Goal: Task Accomplishment & Management: Use online tool/utility

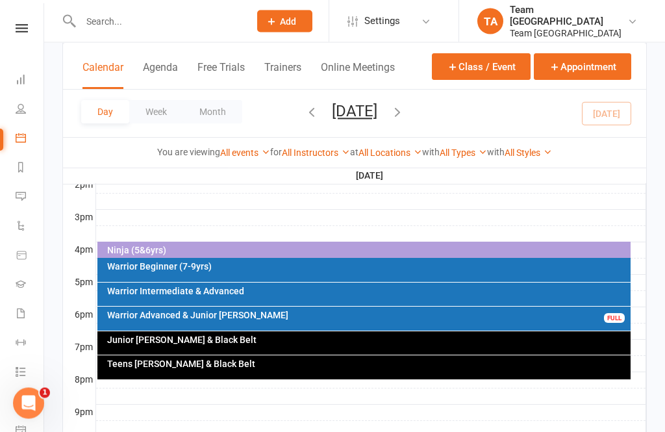
scroll to position [608, 0]
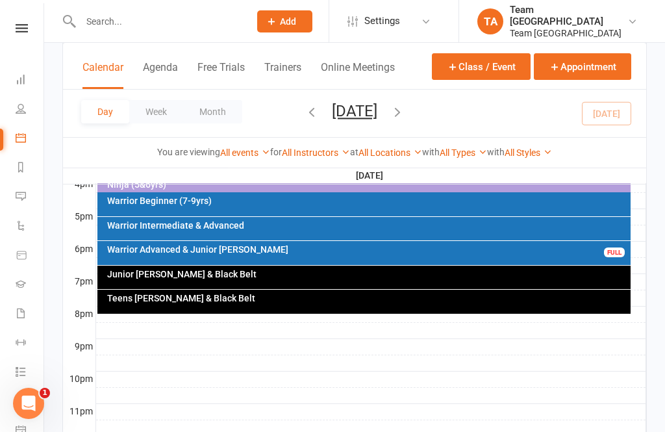
click at [318, 305] on div "Teens [PERSON_NAME] & Black Belt" at bounding box center [364, 302] width 534 height 24
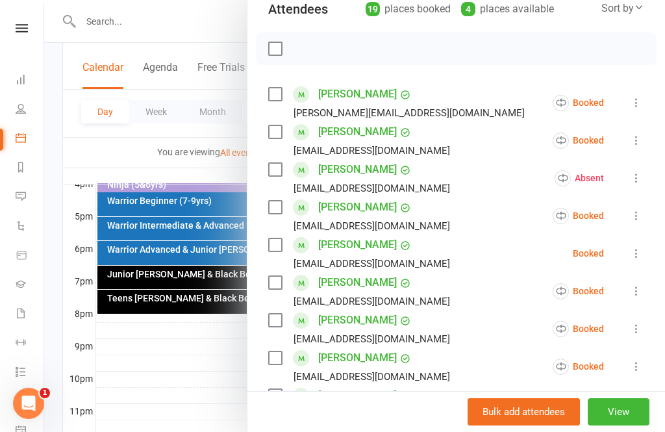
scroll to position [163, 0]
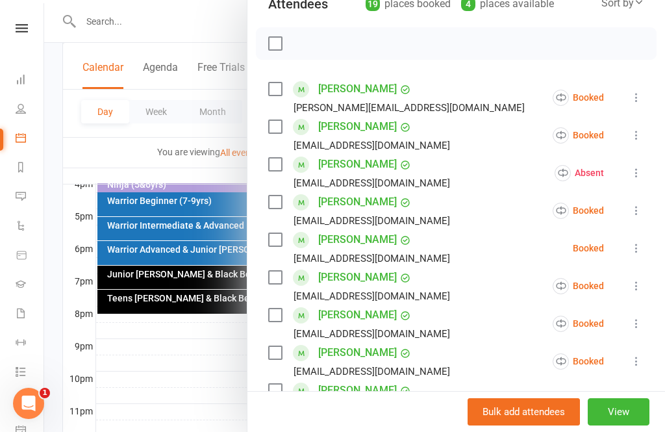
click at [215, 340] on div at bounding box center [354, 216] width 621 height 432
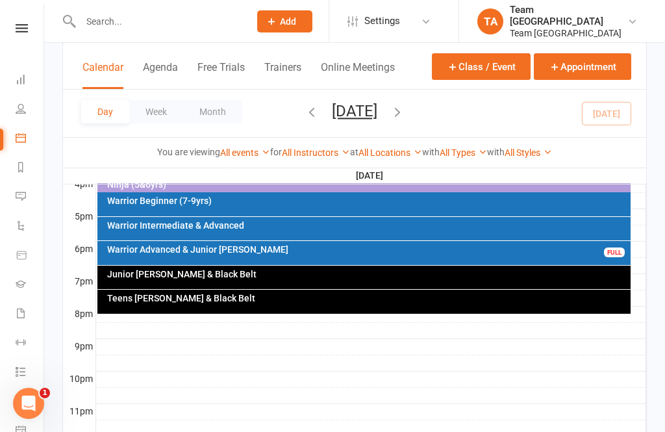
click at [481, 299] on div "Teens [PERSON_NAME] & Black Belt" at bounding box center [368, 298] width 522 height 9
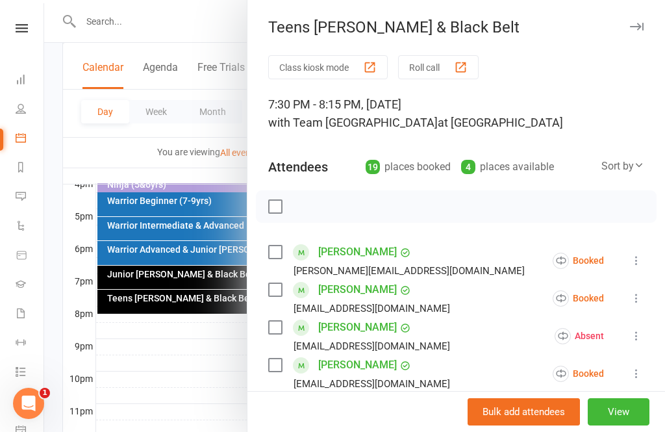
click at [631, 426] on button "View" at bounding box center [619, 411] width 62 height 27
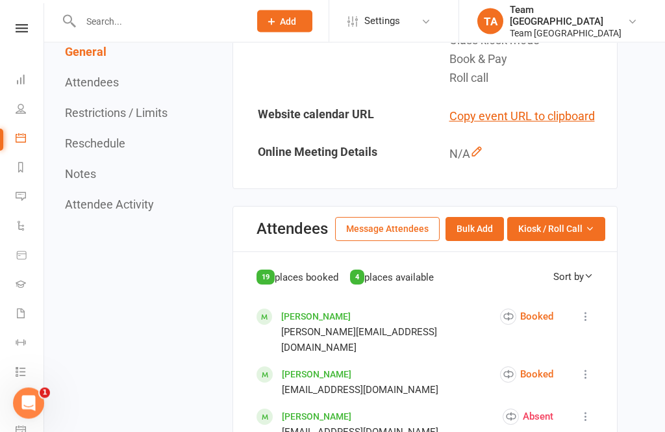
scroll to position [468, 0]
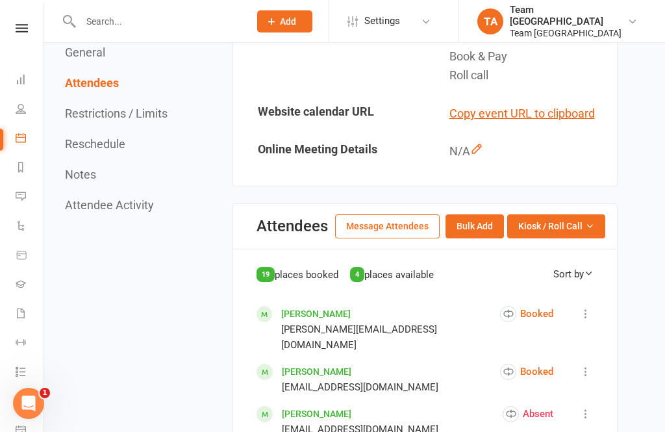
click at [600, 220] on button "Kiosk / Roll Call" at bounding box center [556, 225] width 98 height 23
click at [549, 275] on link "Enter Roll Call" at bounding box center [540, 282] width 129 height 26
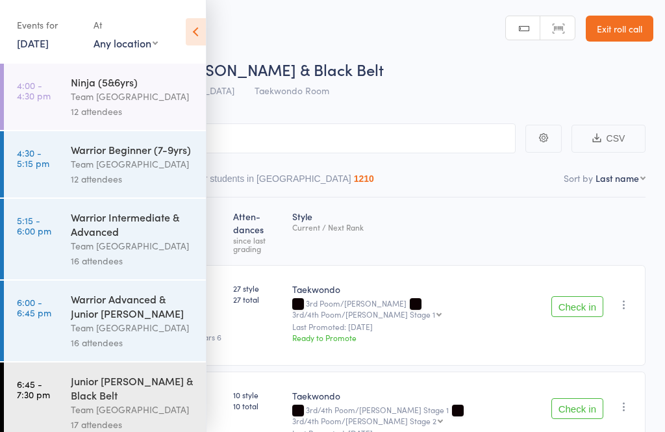
click at [198, 40] on icon at bounding box center [196, 31] width 20 height 27
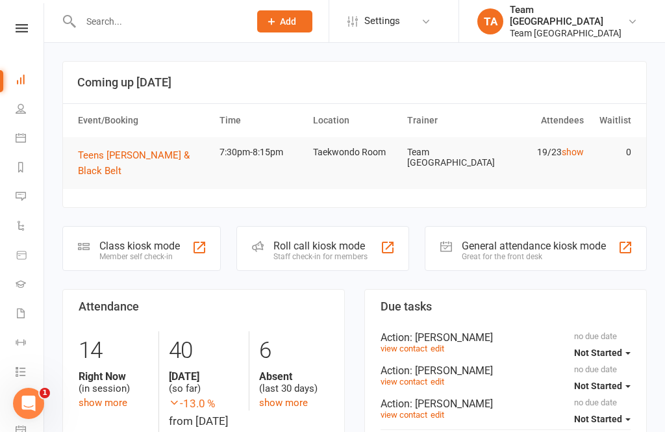
click at [29, 27] on link at bounding box center [22, 28] width 46 height 8
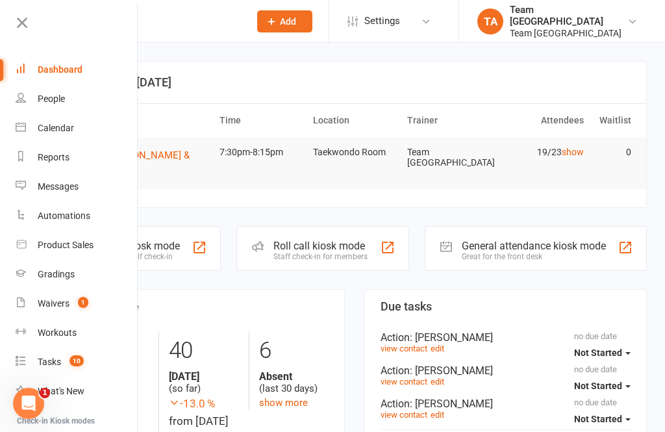
click at [68, 126] on div "Calendar" at bounding box center [56, 128] width 36 height 10
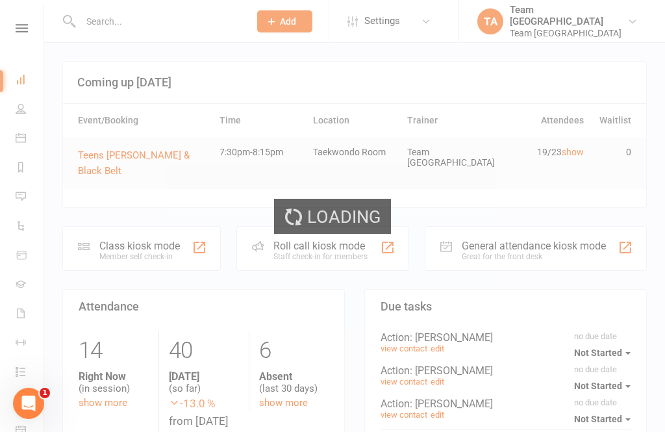
click at [664, 322] on div "Loading" at bounding box center [332, 216] width 665 height 432
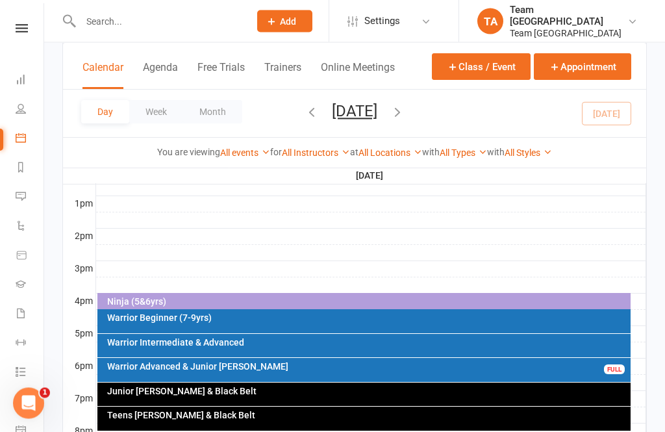
scroll to position [506, 0]
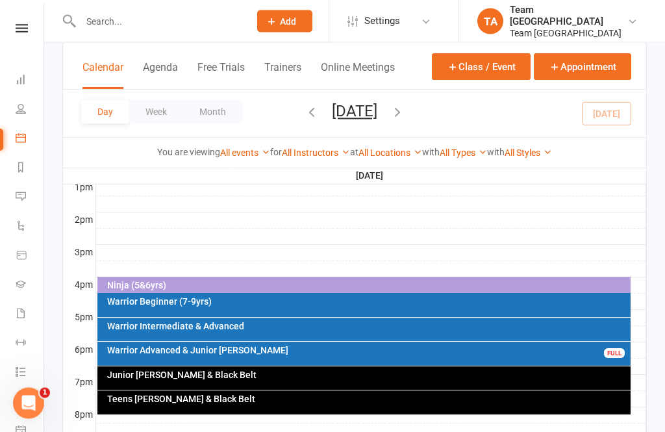
click at [387, 374] on div "Junior [PERSON_NAME] & Black Belt" at bounding box center [368, 375] width 522 height 9
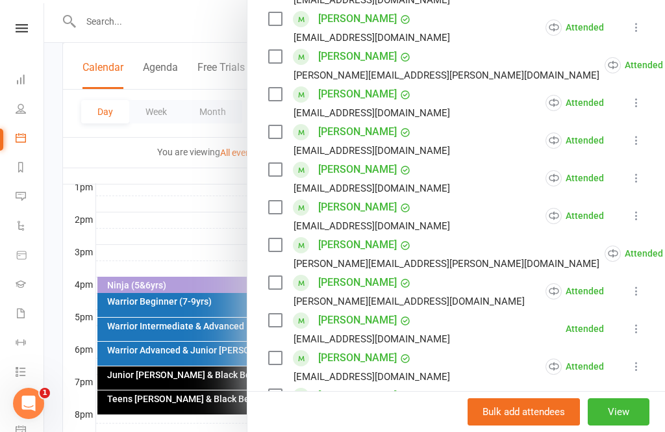
scroll to position [304, 0]
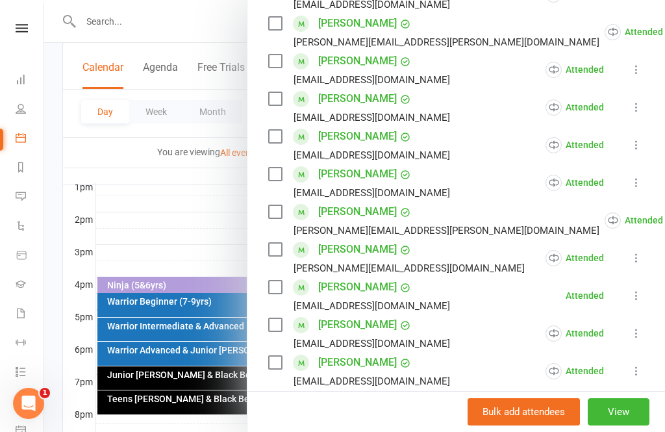
click at [213, 231] on div at bounding box center [354, 216] width 621 height 432
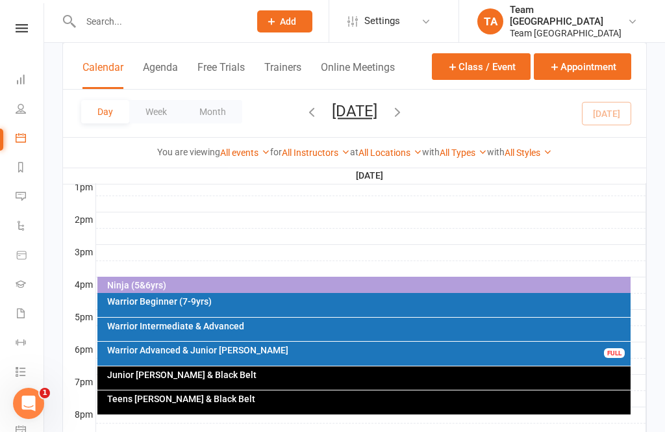
click at [255, 402] on div "Teens [PERSON_NAME] & Black Belt" at bounding box center [368, 398] width 522 height 9
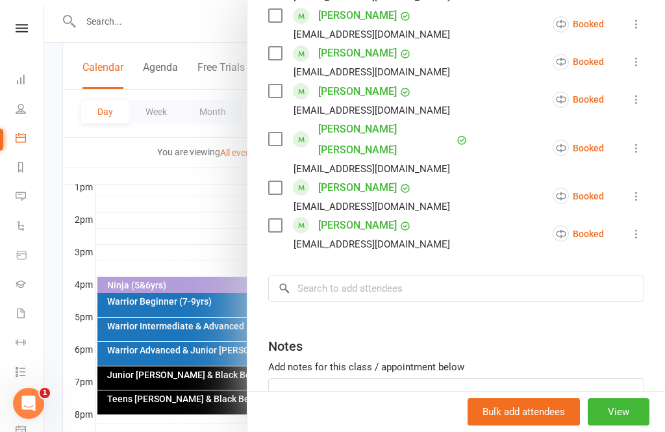
scroll to position [728, 0]
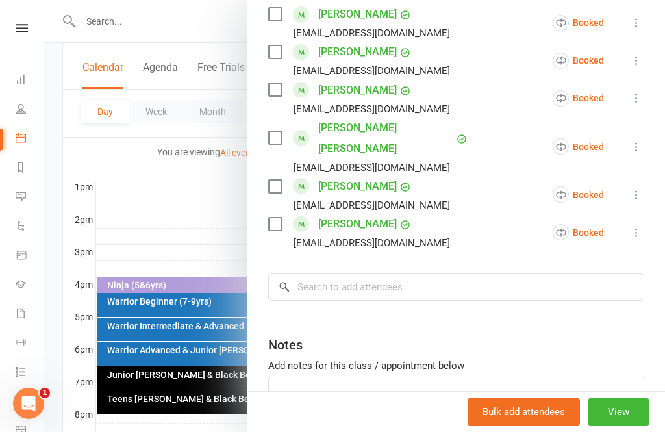
click at [215, 190] on div at bounding box center [354, 216] width 621 height 432
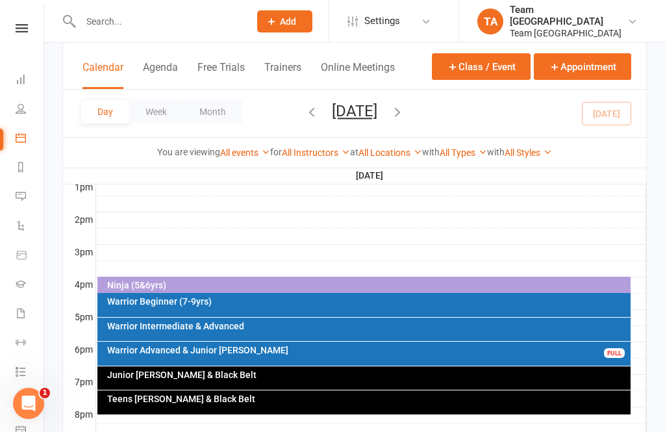
click at [210, 397] on div "Teens [PERSON_NAME] & Black Belt" at bounding box center [368, 398] width 522 height 9
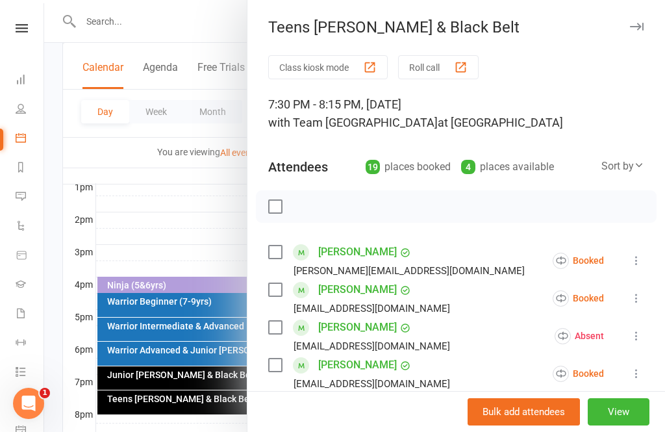
click at [619, 426] on button "View" at bounding box center [619, 411] width 62 height 27
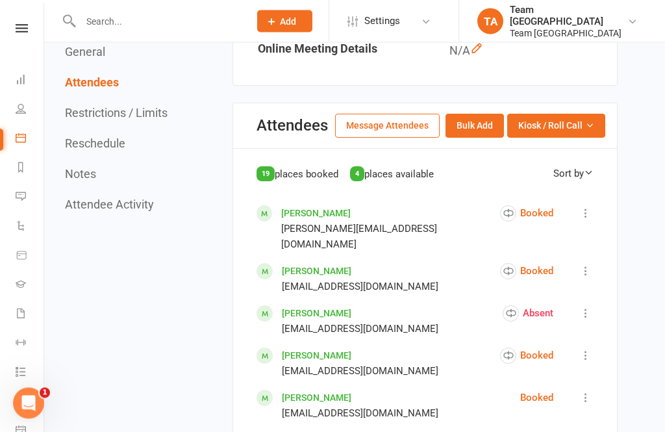
click at [564, 114] on button "Kiosk / Roll Call" at bounding box center [556, 125] width 98 height 23
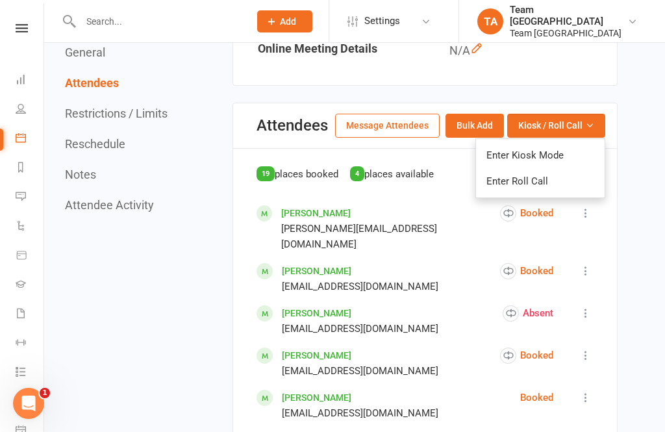
click at [533, 177] on link "Enter Roll Call" at bounding box center [540, 181] width 129 height 26
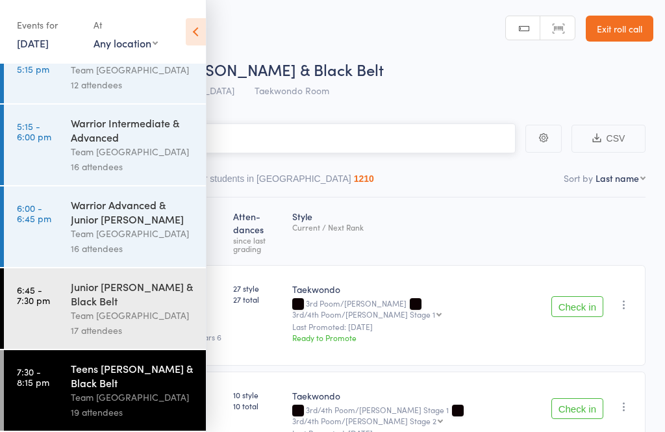
scroll to position [107, 0]
click at [195, 36] on icon at bounding box center [196, 31] width 20 height 27
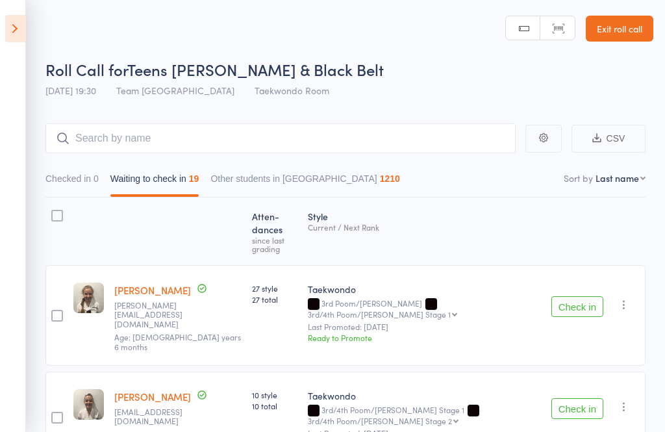
scroll to position [153, 0]
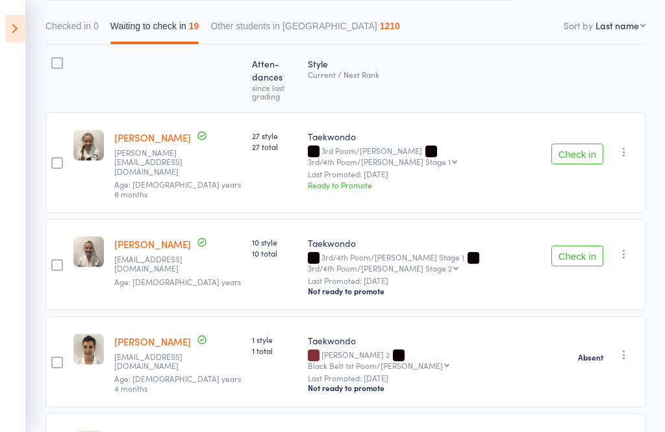
click at [630, 146] on icon "button" at bounding box center [624, 152] width 13 height 13
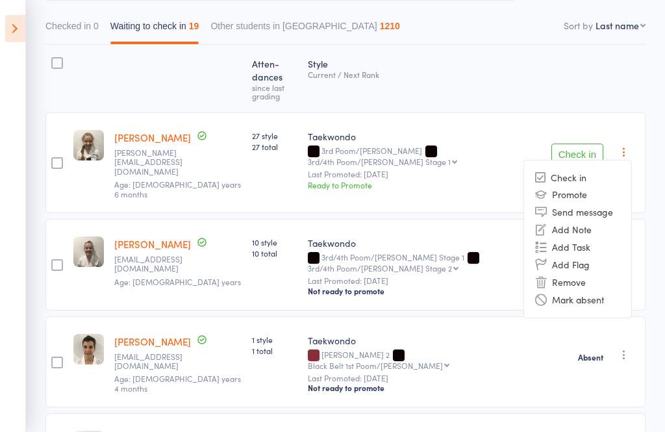
click at [611, 291] on li "Mark absent" at bounding box center [577, 300] width 107 height 18
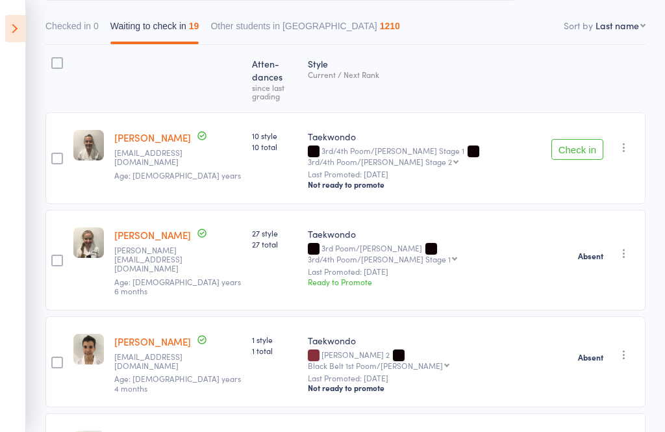
click at [626, 143] on icon "button" at bounding box center [624, 147] width 13 height 13
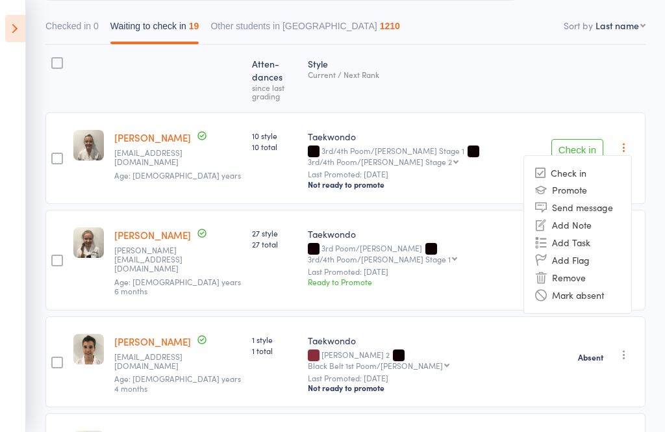
click at [611, 290] on li "Mark absent" at bounding box center [577, 296] width 107 height 18
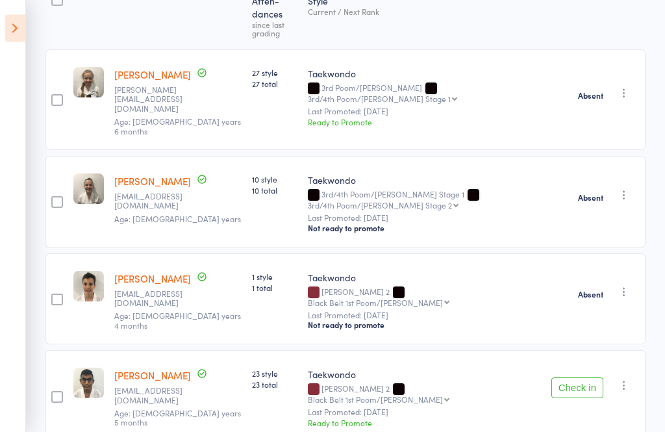
scroll to position [294, 0]
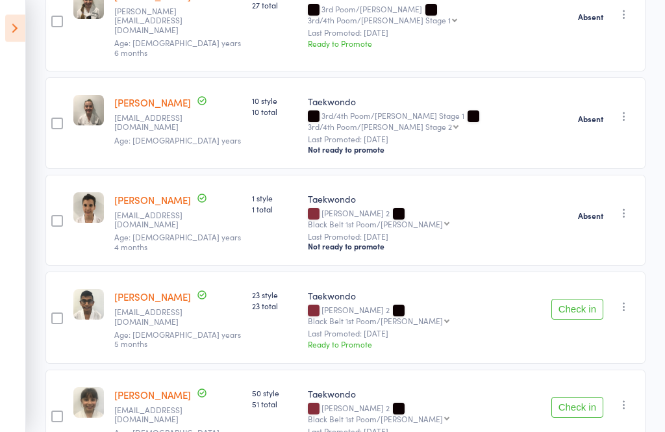
click at [585, 300] on button "Check in" at bounding box center [578, 310] width 52 height 21
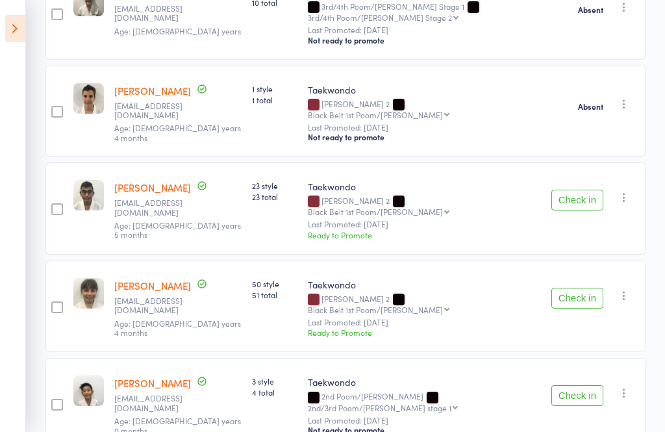
scroll to position [444, 0]
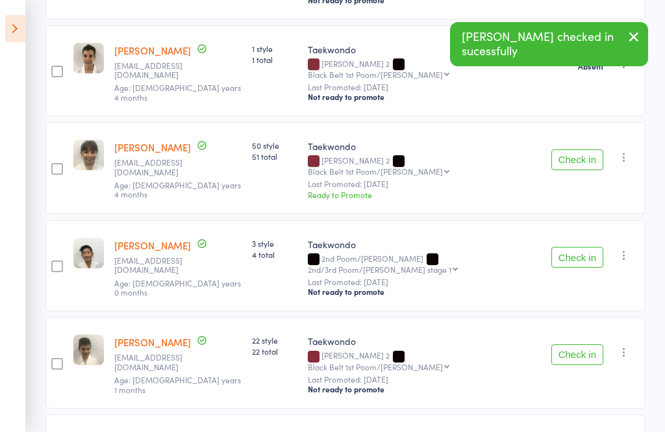
click at [570, 149] on button "Check in" at bounding box center [578, 159] width 52 height 21
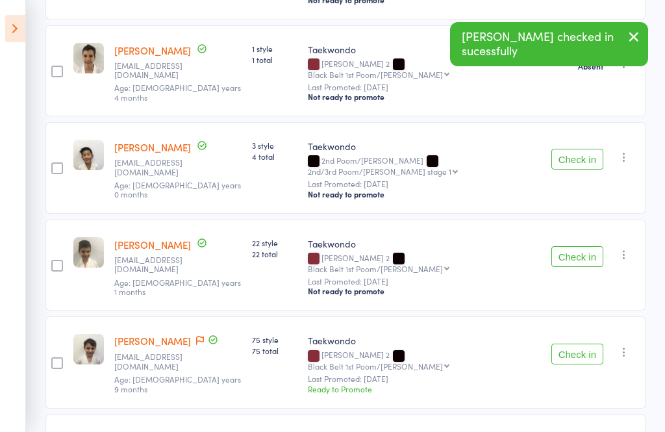
click at [576, 149] on button "Check in" at bounding box center [578, 159] width 52 height 21
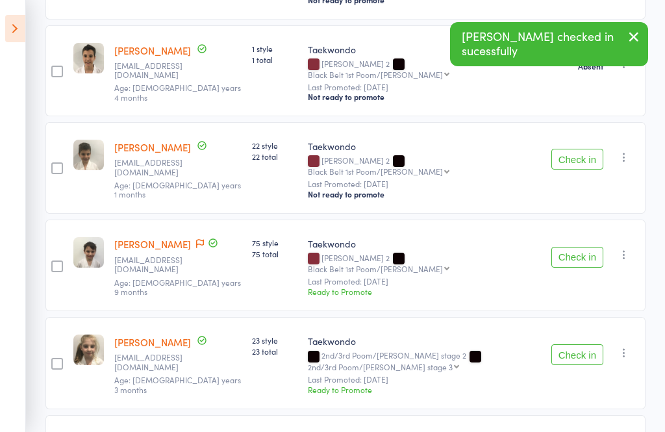
click at [568, 149] on button "Check in" at bounding box center [578, 159] width 52 height 21
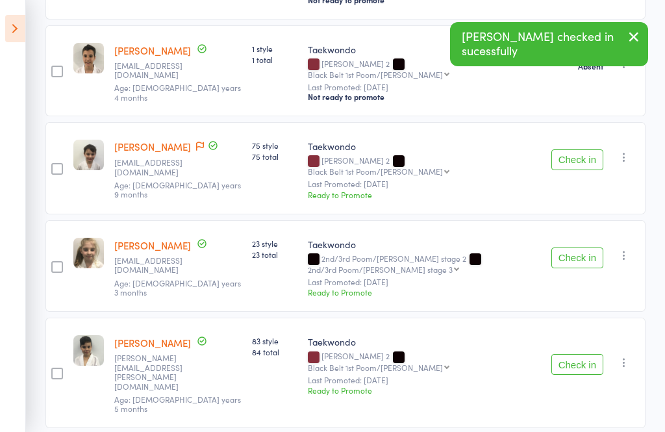
click at [576, 149] on button "Check in" at bounding box center [578, 159] width 52 height 21
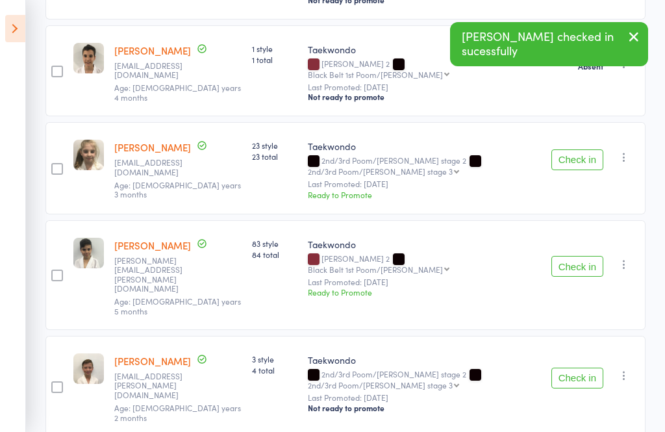
click at [572, 149] on button "Check in" at bounding box center [578, 159] width 52 height 21
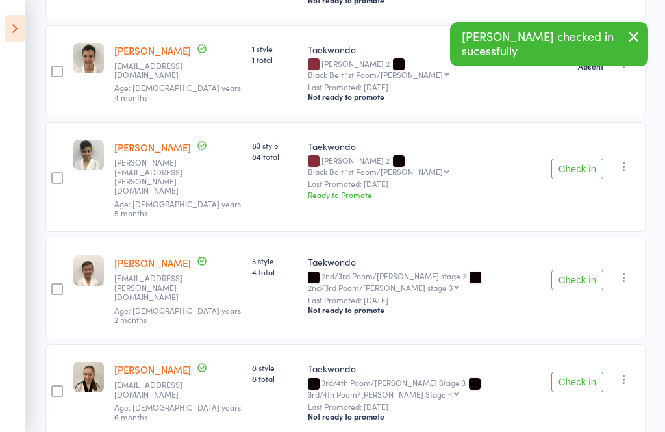
click at [576, 159] on button "Check in" at bounding box center [578, 169] width 52 height 21
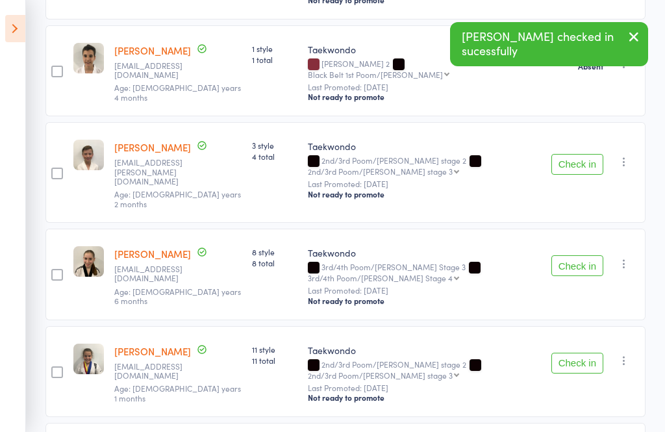
click at [621, 155] on icon "button" at bounding box center [624, 161] width 13 height 13
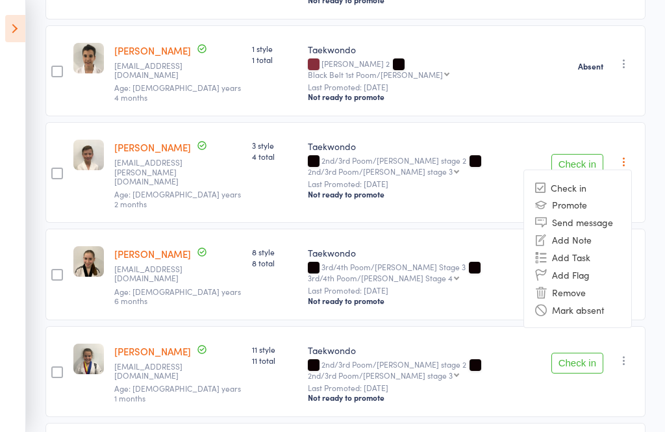
click at [610, 301] on li "Mark absent" at bounding box center [577, 310] width 107 height 18
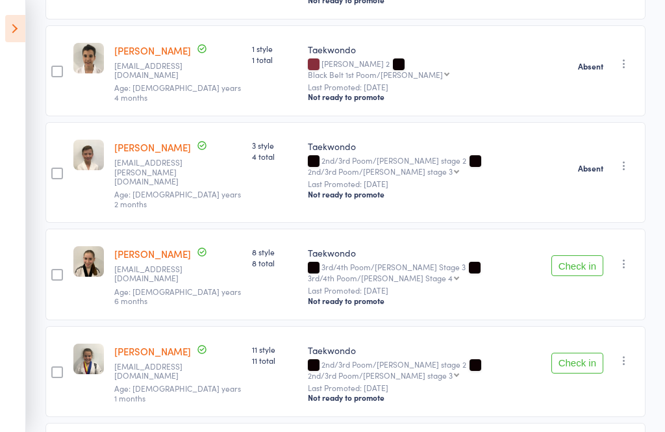
click at [582, 255] on button "Check in" at bounding box center [578, 265] width 52 height 21
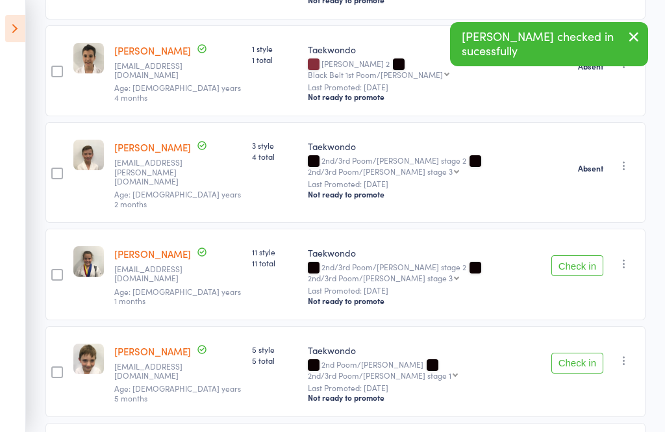
click at [583, 255] on button "Check in" at bounding box center [578, 265] width 52 height 21
click at [580, 255] on button "Check in" at bounding box center [578, 265] width 52 height 21
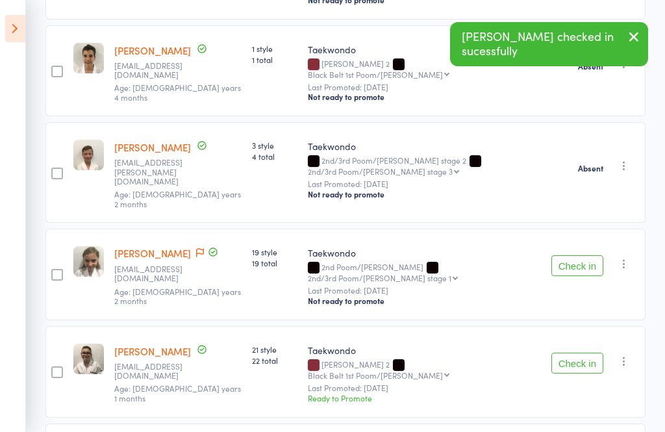
click at [582, 255] on button "Check in" at bounding box center [578, 265] width 52 height 21
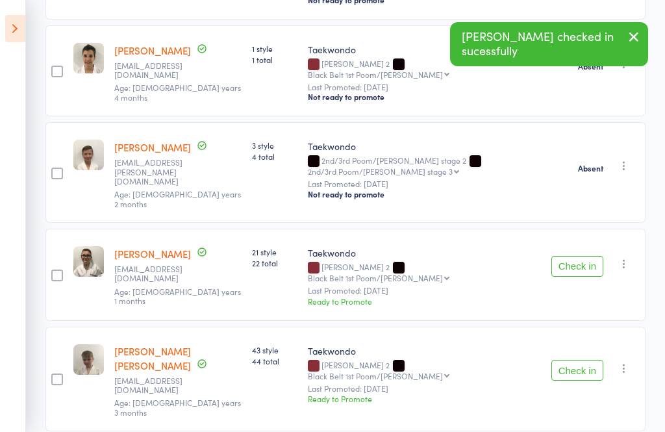
click at [630, 257] on icon "button" at bounding box center [624, 263] width 13 height 13
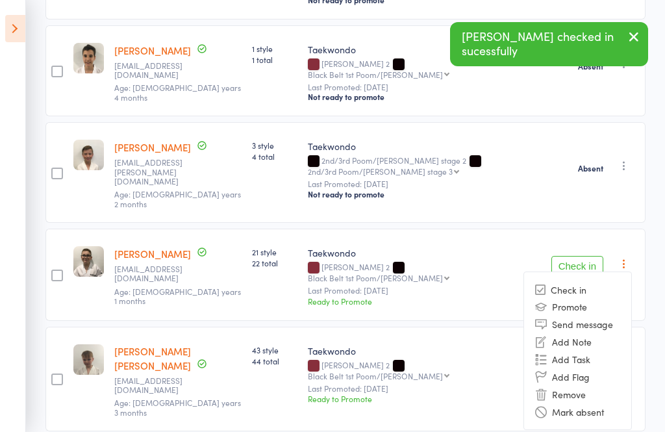
click at [621, 403] on li "Mark absent" at bounding box center [577, 412] width 107 height 18
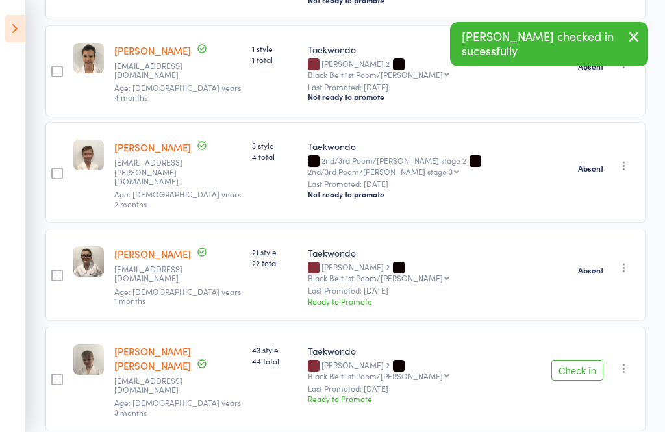
click at [581, 360] on button "Check in" at bounding box center [578, 370] width 52 height 21
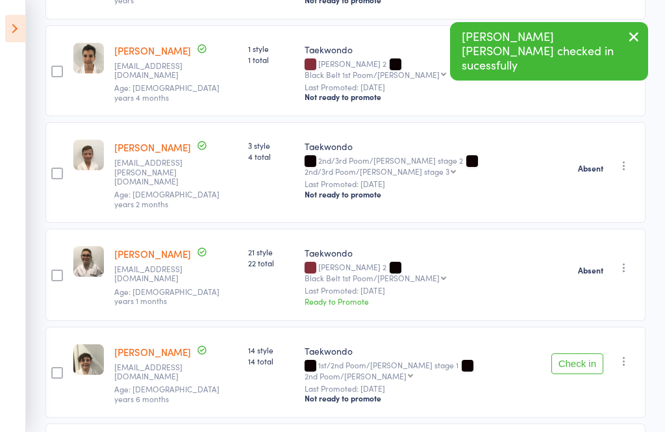
click at [626, 355] on icon "button" at bounding box center [624, 361] width 13 height 13
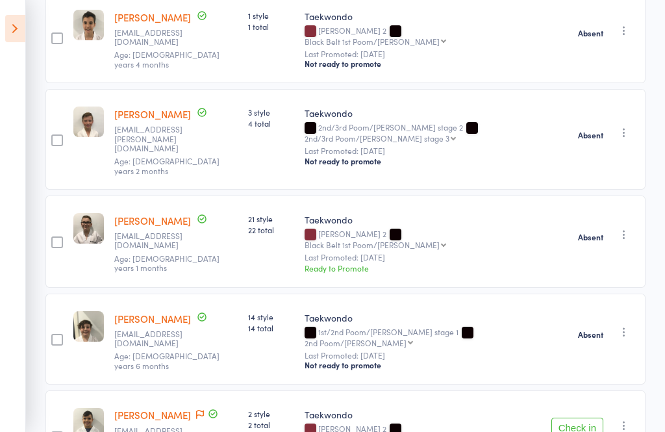
click at [632, 418] on button "button" at bounding box center [625, 426] width 16 height 16
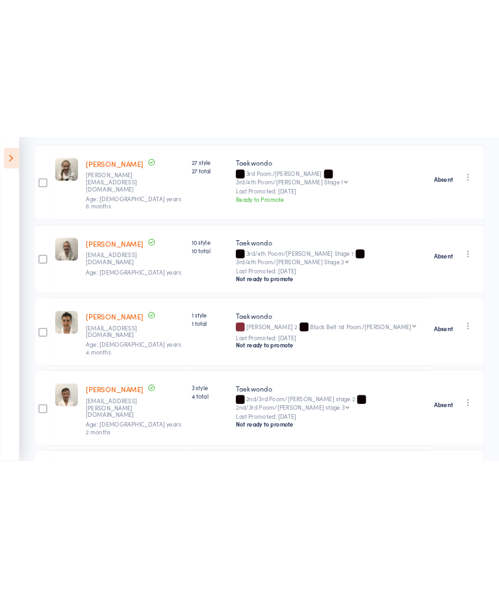
scroll to position [0, 0]
